Goal: Task Accomplishment & Management: Use online tool/utility

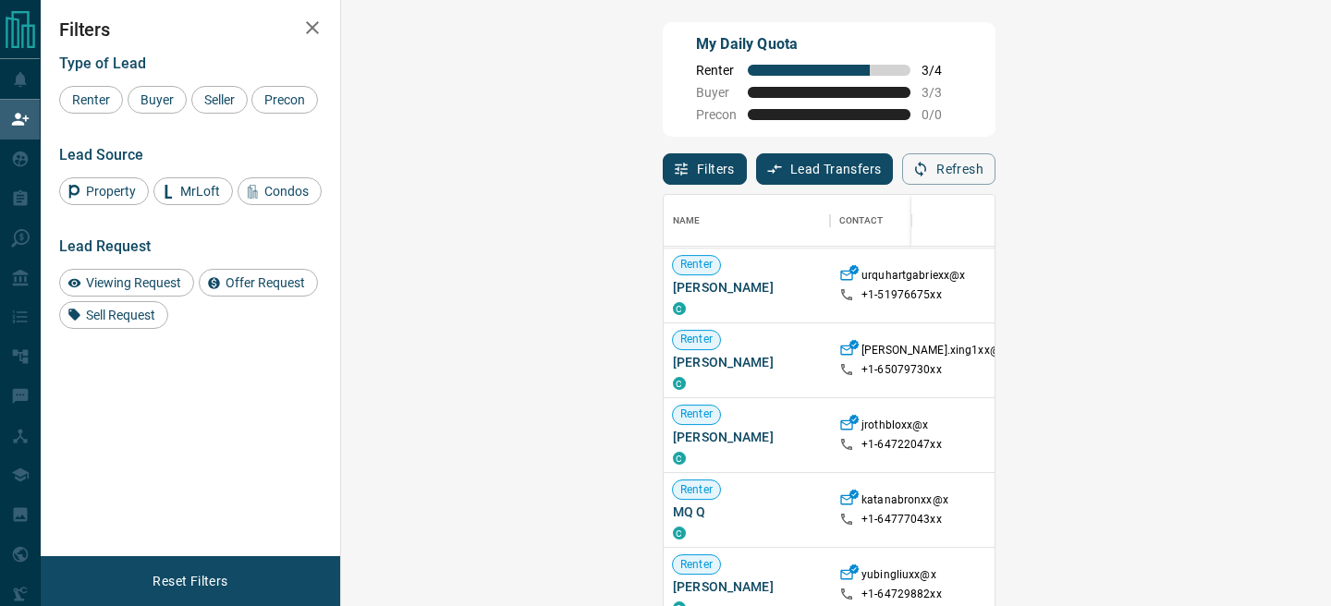
scroll to position [817, 0]
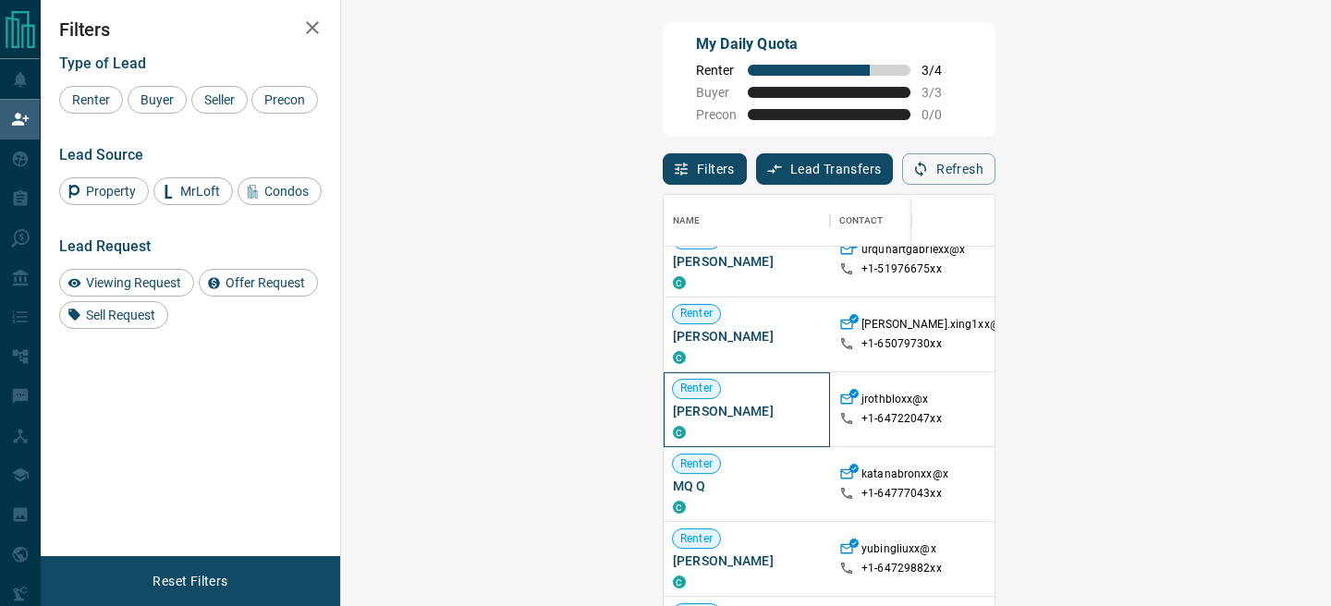
drag, startPoint x: 480, startPoint y: 411, endPoint x: 363, endPoint y: 415, distance: 116.5
click at [673, 415] on span "[PERSON_NAME]" at bounding box center [747, 411] width 148 height 18
copy span "[PERSON_NAME]"
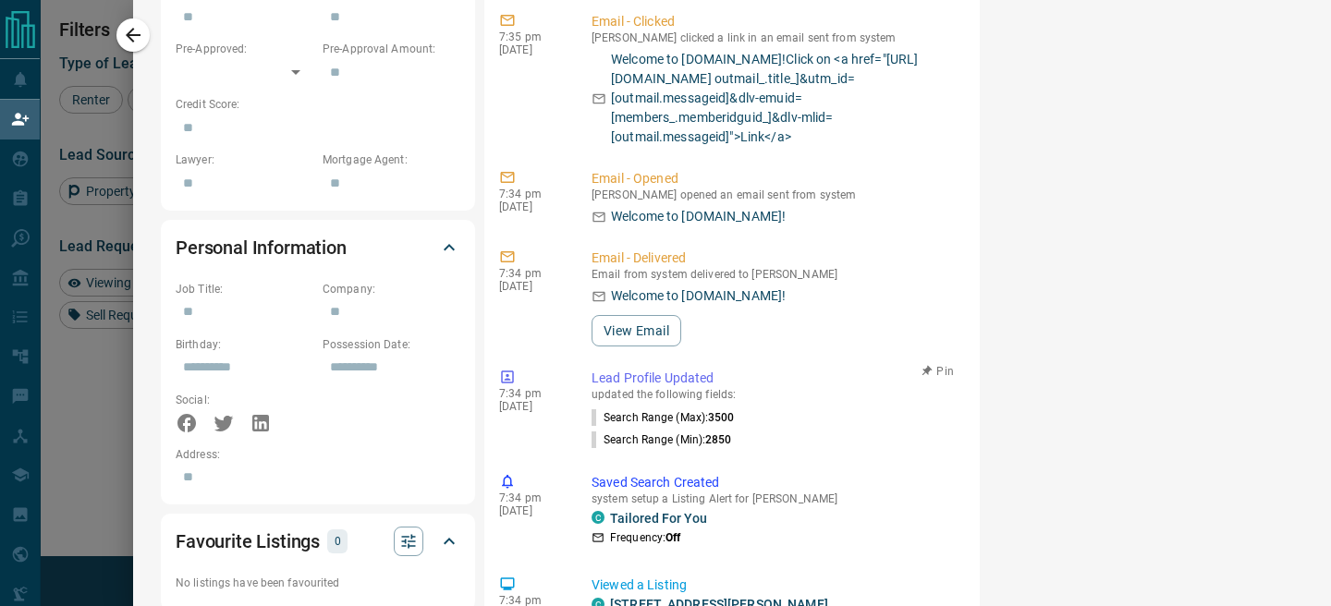
scroll to position [0, 0]
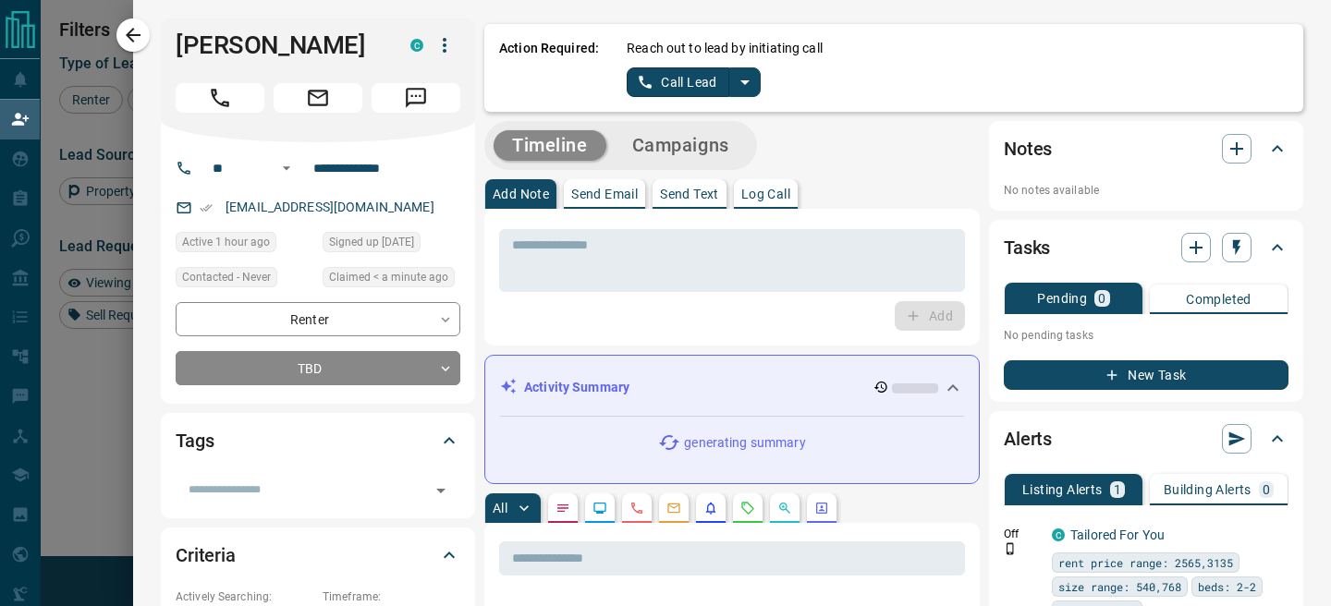
click at [743, 84] on icon "split button" at bounding box center [745, 82] width 22 height 22
click at [673, 144] on li "Log Manual Call" at bounding box center [693, 146] width 113 height 28
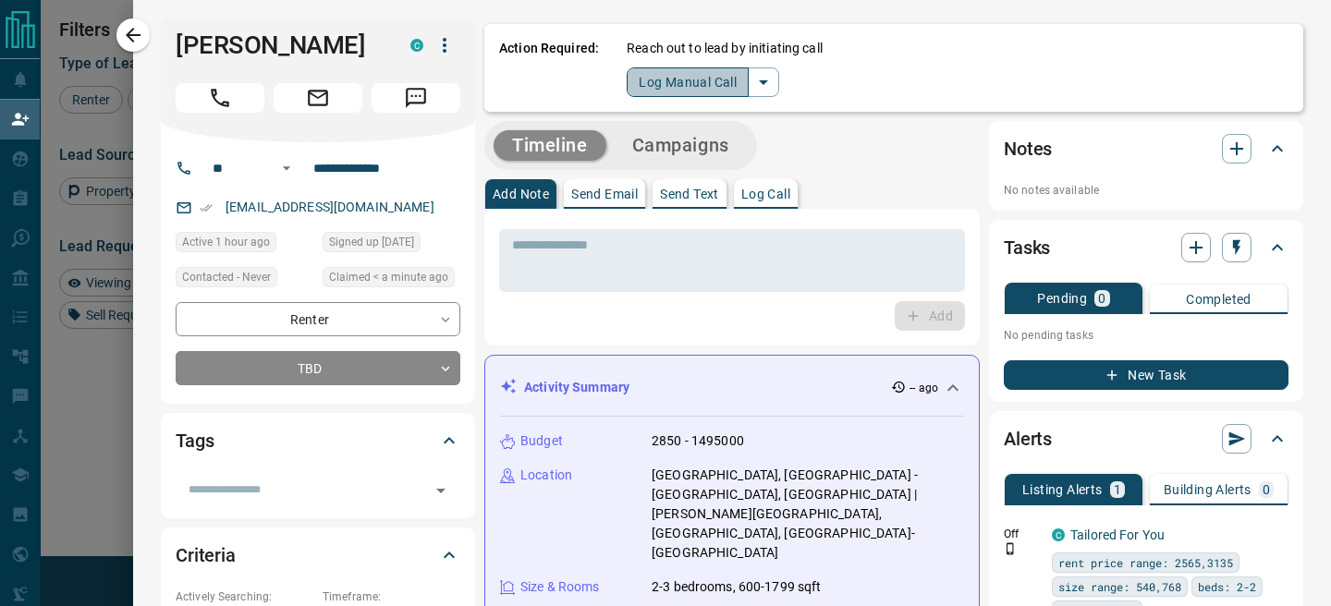
click at [649, 90] on button "Log Manual Call" at bounding box center [688, 82] width 122 height 30
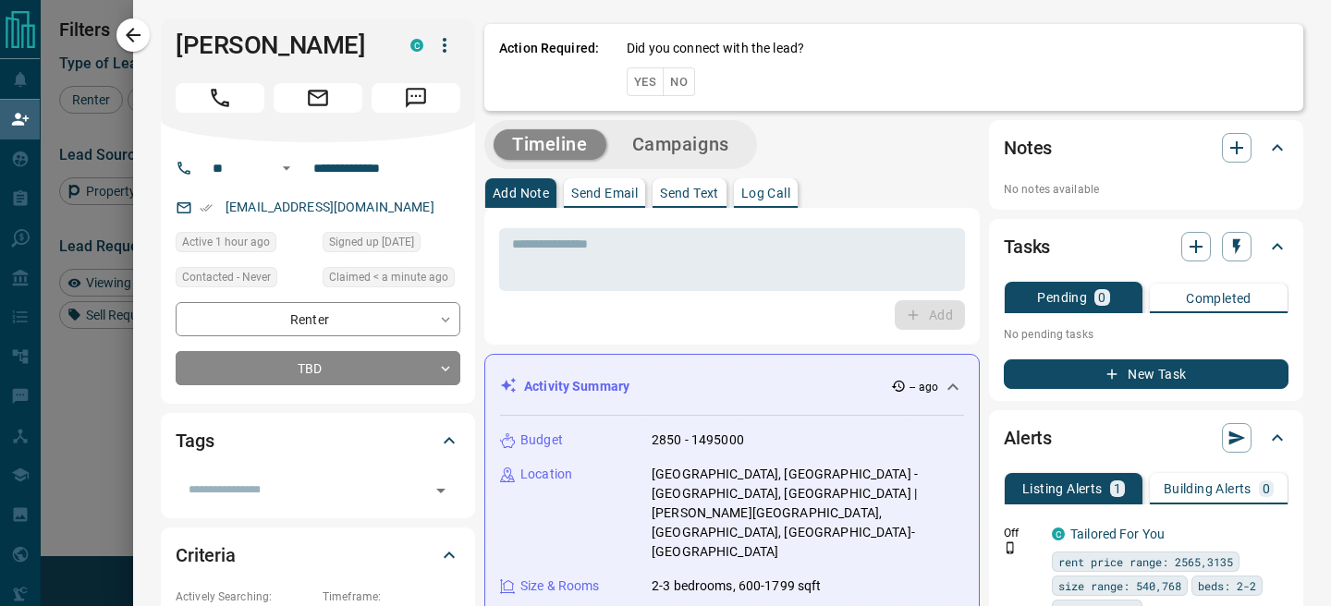
click at [649, 90] on button "Yes" at bounding box center [645, 81] width 37 height 29
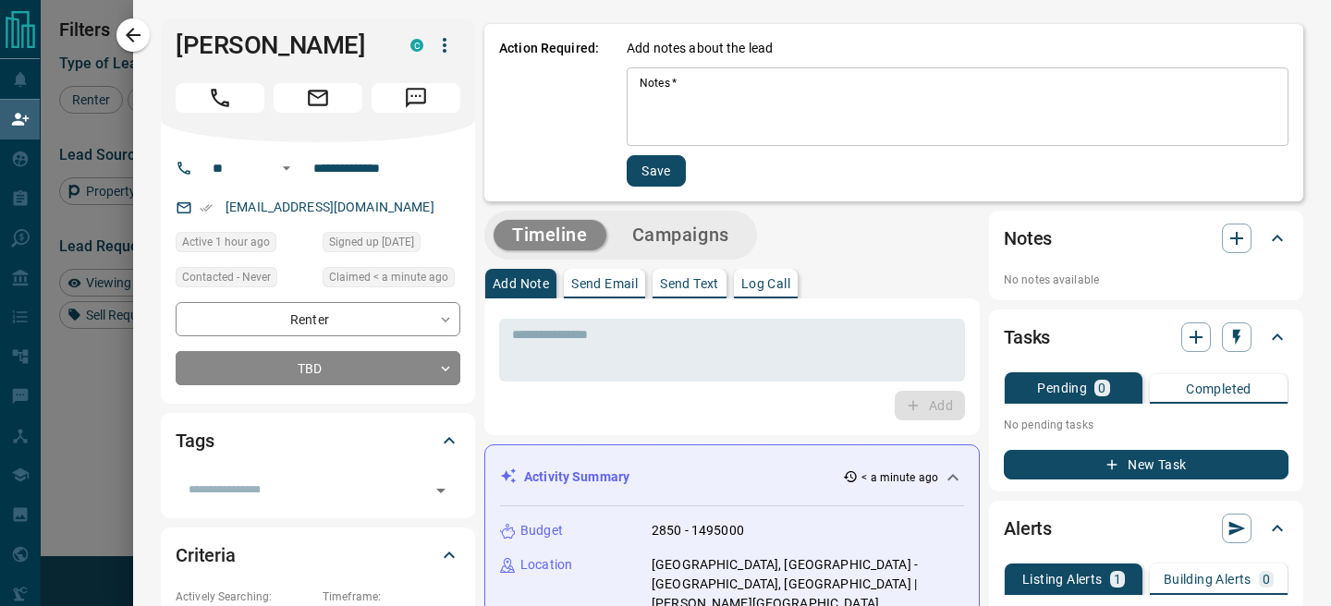
click at [694, 107] on textarea "Notes   *" at bounding box center [958, 107] width 636 height 63
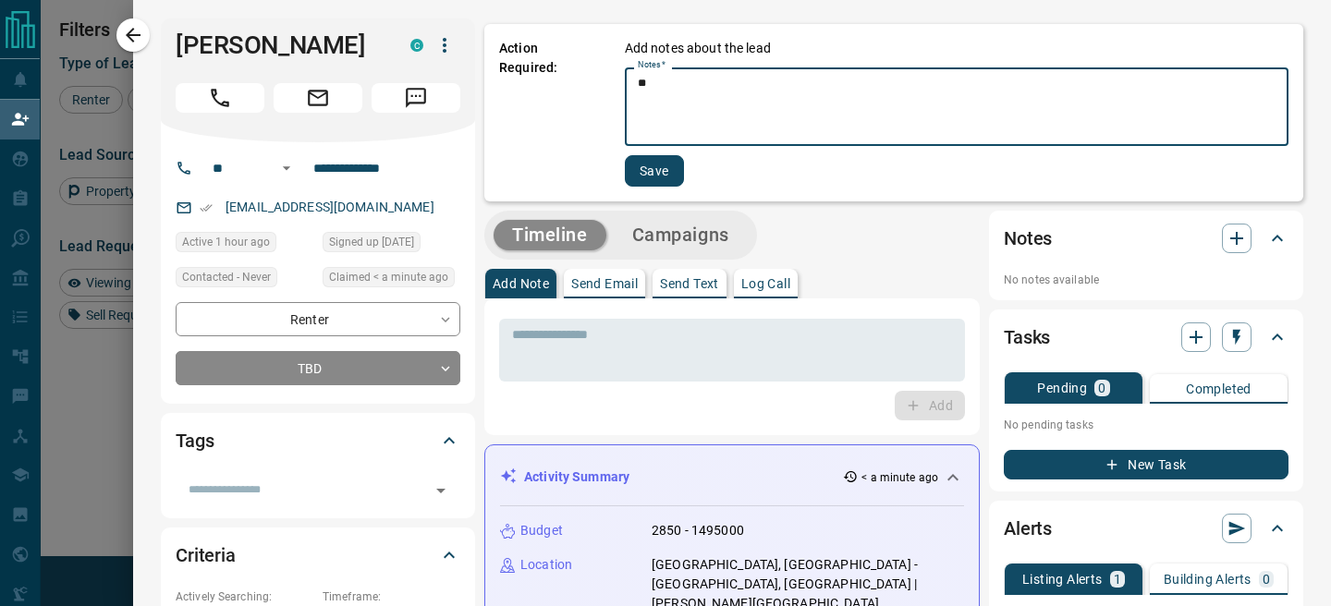
type textarea "**"
click at [669, 149] on div "Add notes about the lead Notes   * ** * Notes   * Save" at bounding box center [957, 113] width 664 height 148
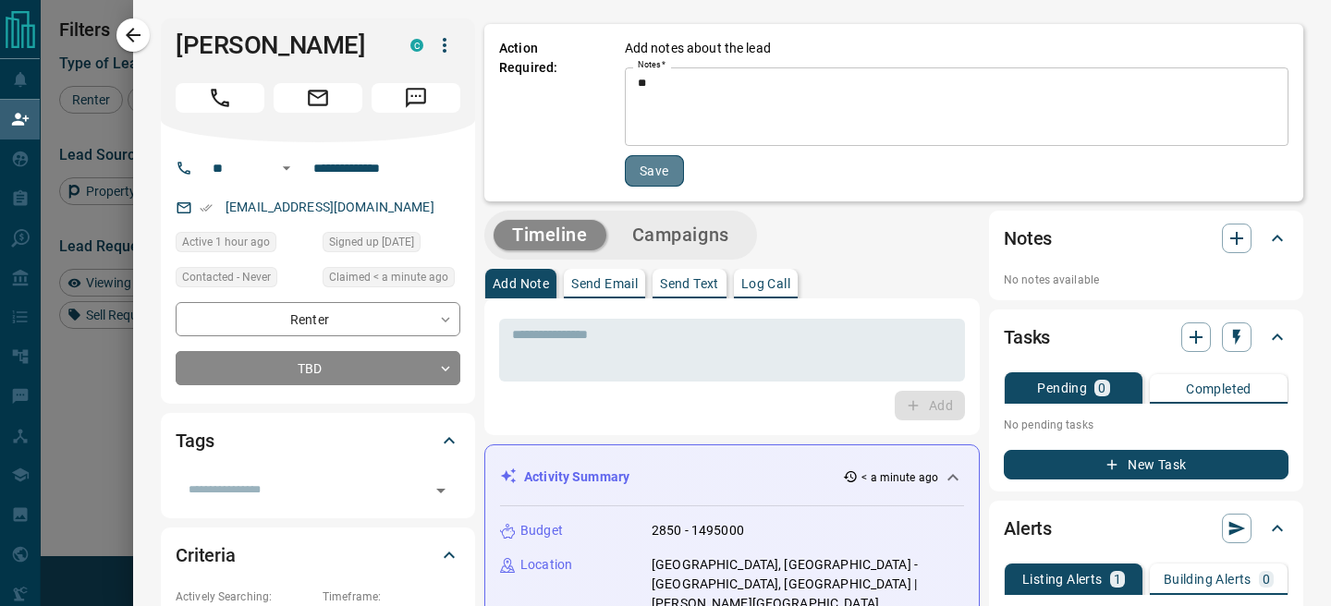
click at [667, 170] on button "Save" at bounding box center [654, 170] width 59 height 31
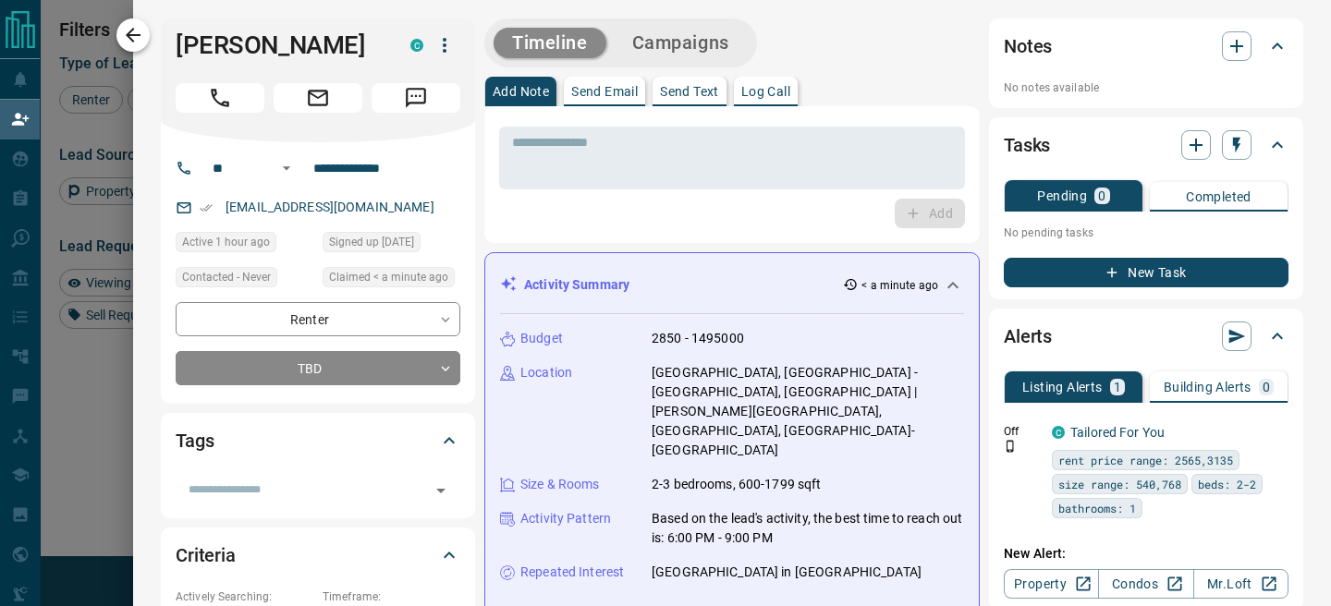
click at [140, 27] on icon "button" at bounding box center [133, 35] width 22 height 22
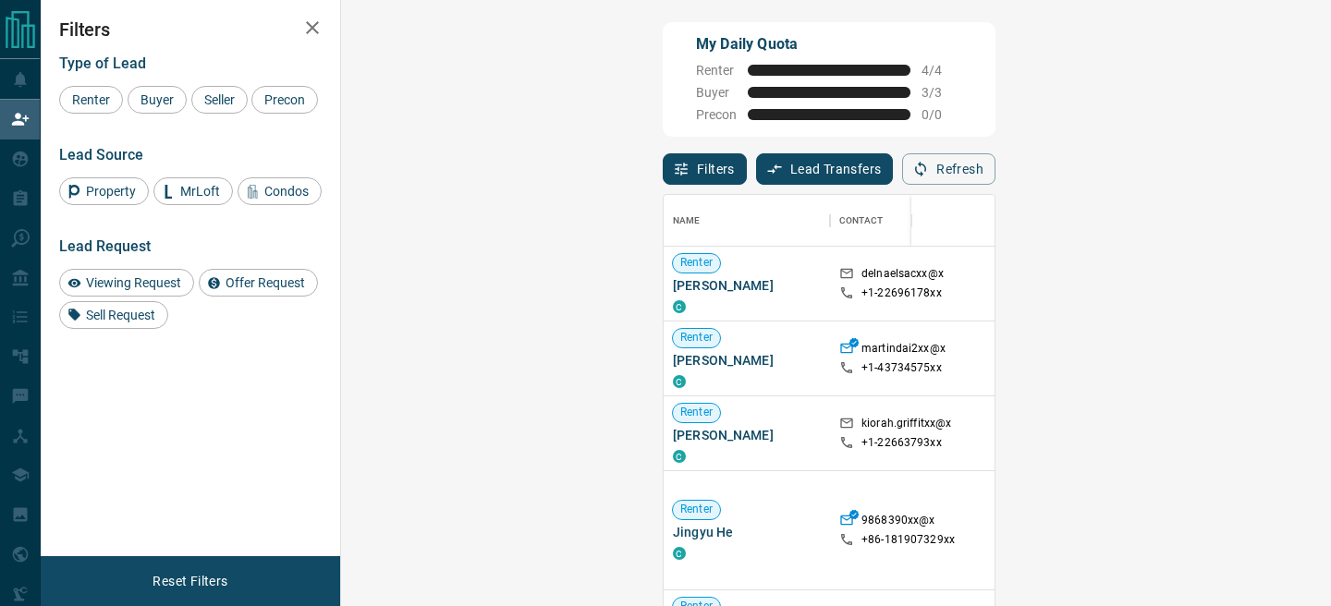
scroll to position [455, 950]
